Goal: Use online tool/utility: Utilize a website feature to perform a specific function

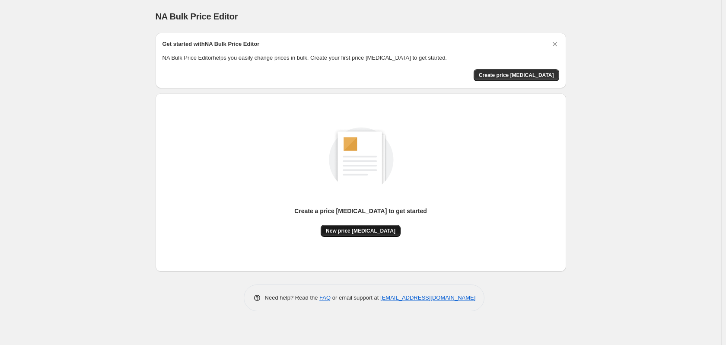
click at [378, 232] on span "New price change job" at bounding box center [361, 230] width 70 height 7
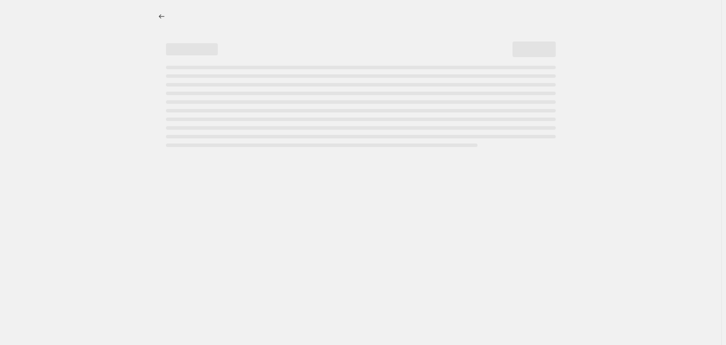
select select "percentage"
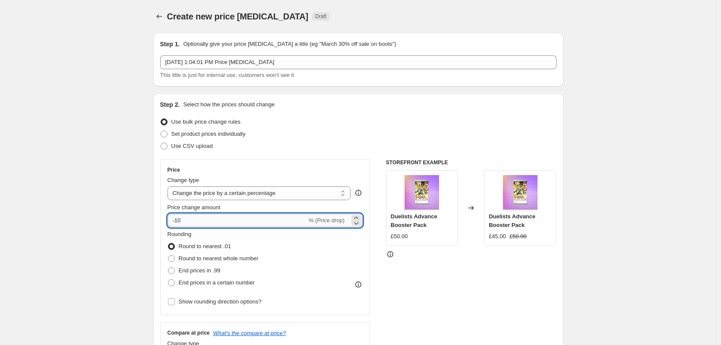
click at [239, 219] on input "-10" at bounding box center [238, 220] width 140 height 14
type input "-1"
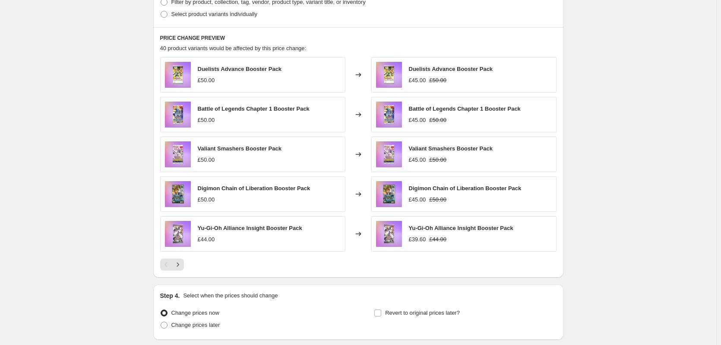
scroll to position [519, 0]
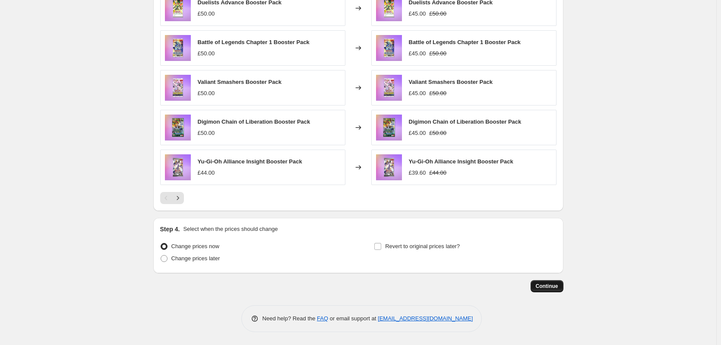
type input "-50"
click at [549, 289] on span "Continue" at bounding box center [547, 285] width 22 height 7
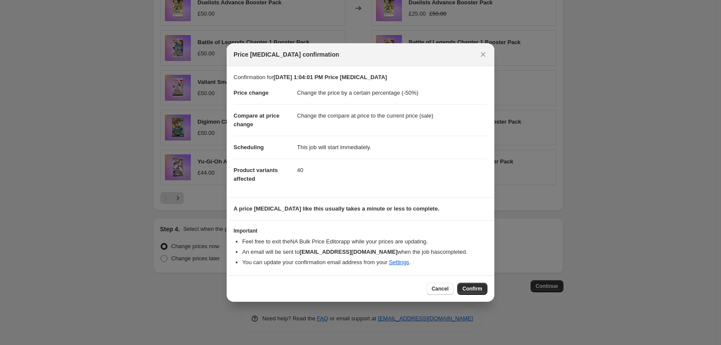
click at [483, 290] on button "Confirm" at bounding box center [472, 288] width 30 height 12
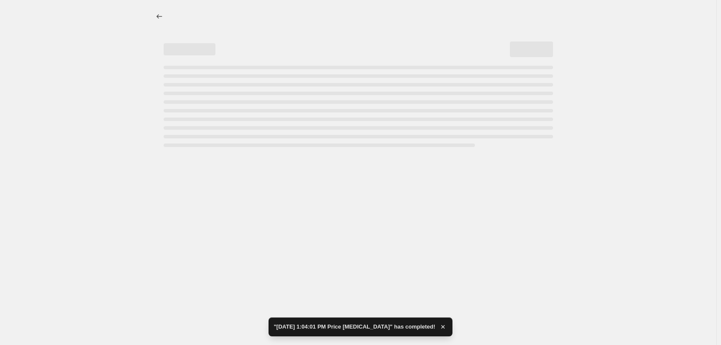
select select "percentage"
